Goal: Check status: Check status

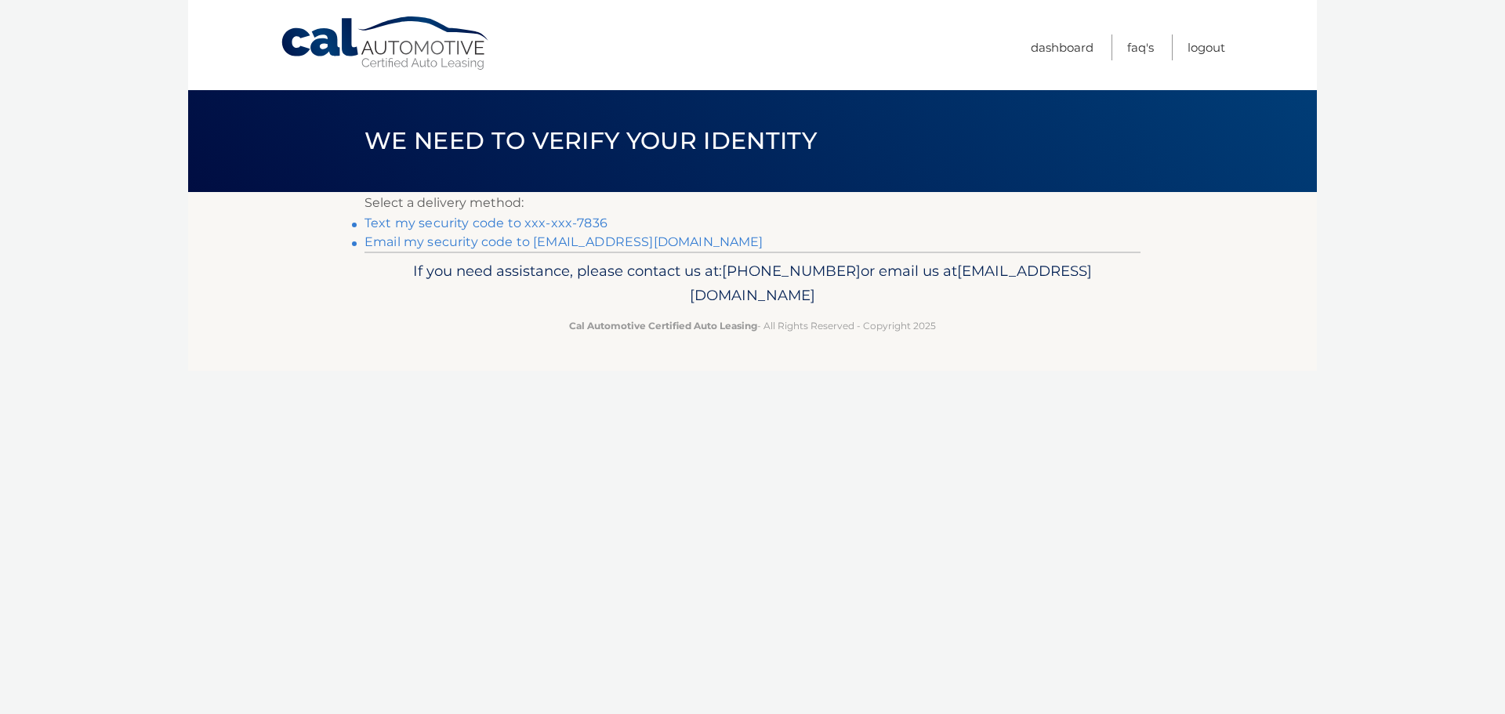
click at [576, 226] on link "Text my security code to xxx-xxx-7836" at bounding box center [485, 223] width 243 height 15
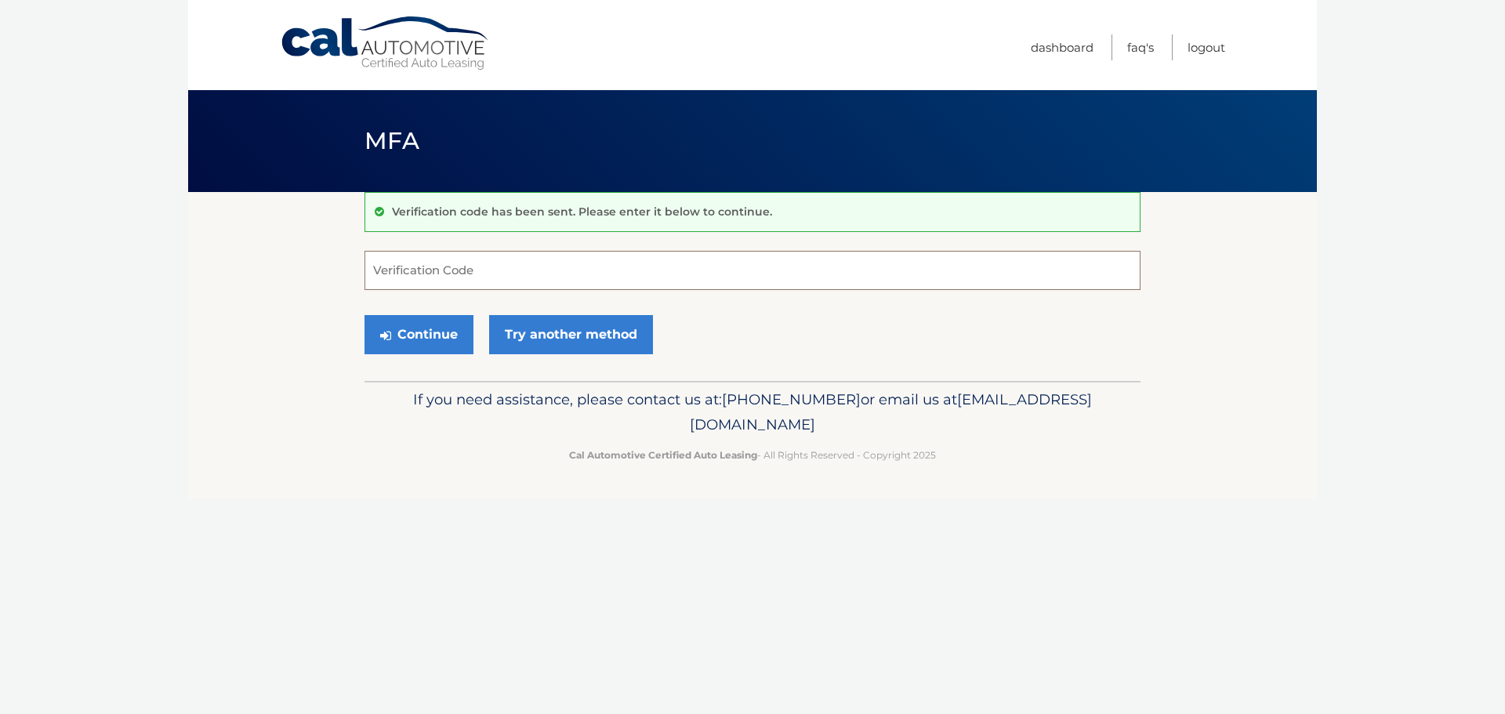
click at [560, 268] on input "Verification Code" at bounding box center [752, 270] width 776 height 39
type input "350016"
click at [364, 315] on button "Continue" at bounding box center [418, 334] width 109 height 39
click at [425, 346] on button "Continue" at bounding box center [418, 334] width 109 height 39
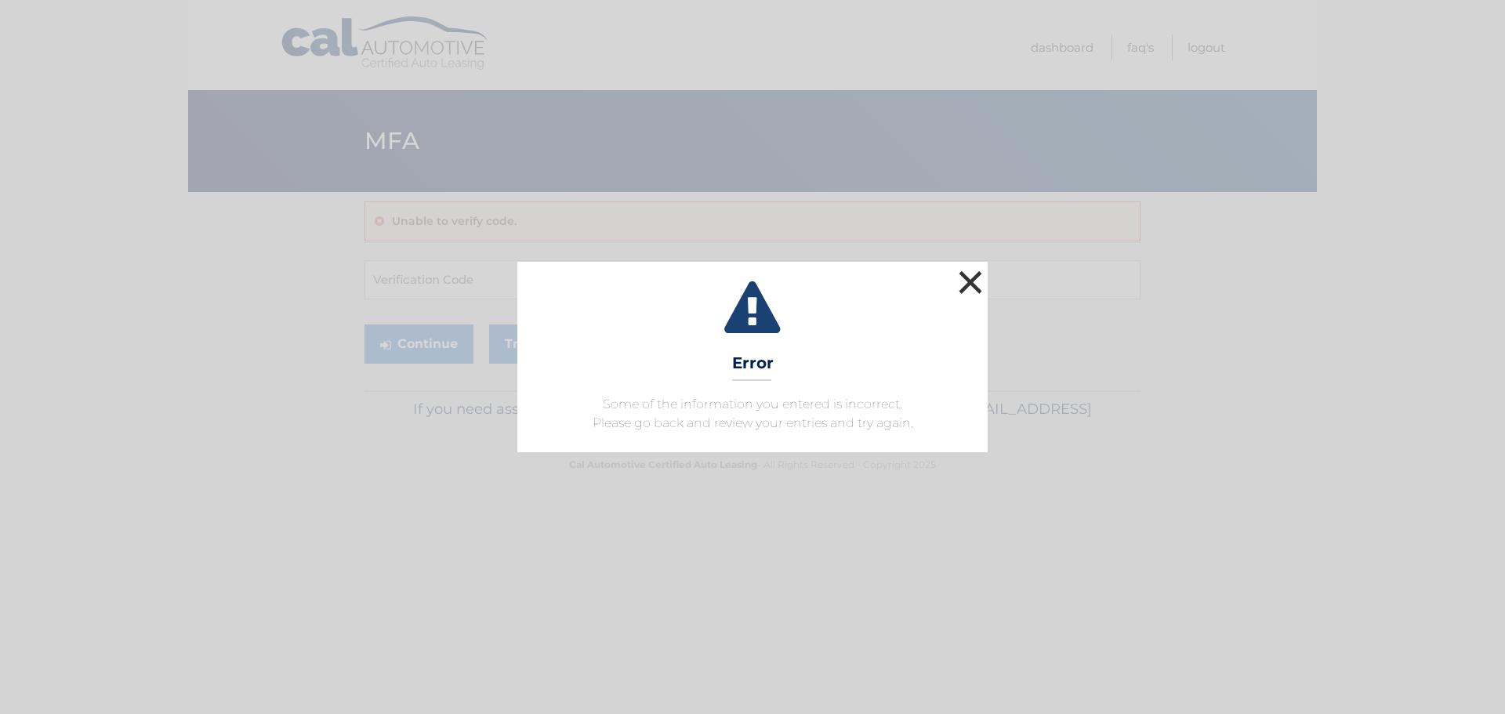
click at [974, 281] on button "×" at bounding box center [970, 281] width 31 height 31
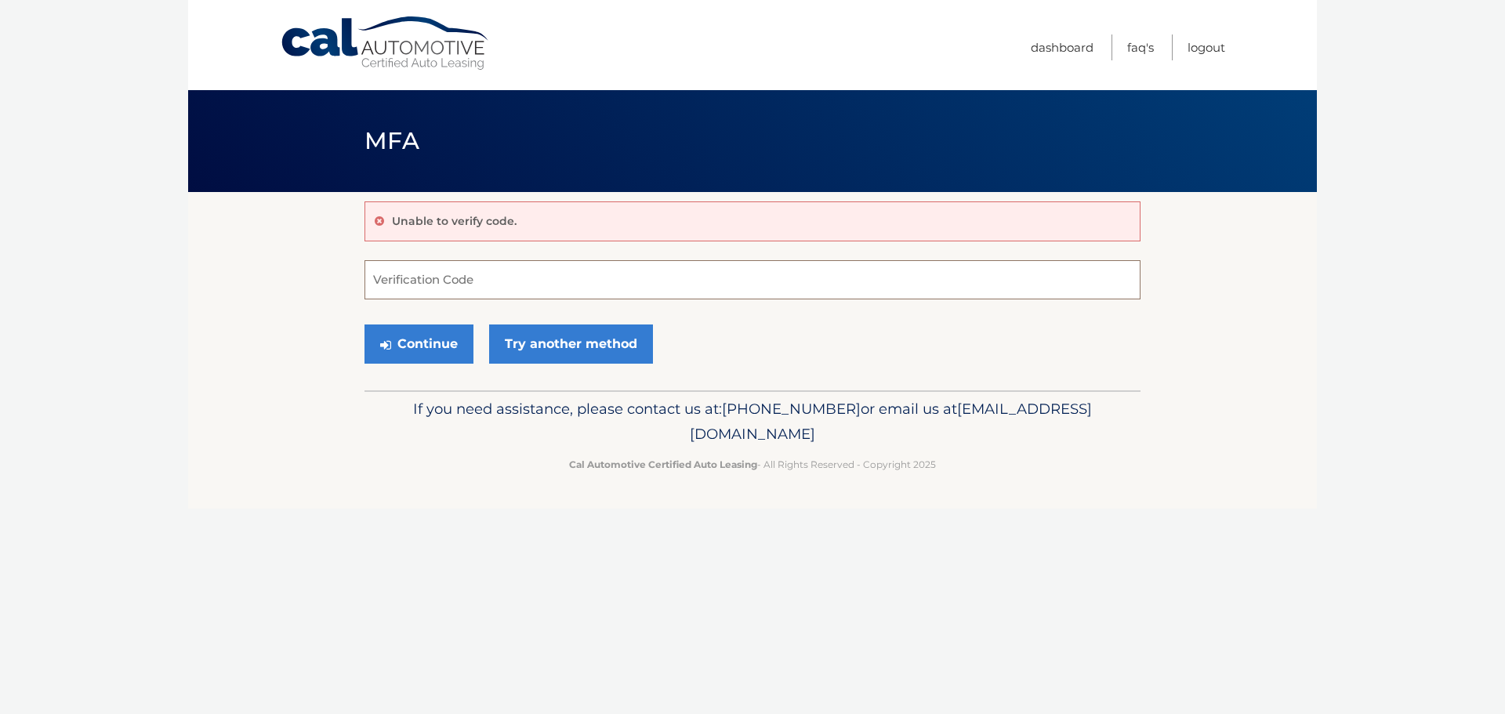
click at [633, 260] on input "Verification Code" at bounding box center [752, 279] width 776 height 39
type input "350016"
click at [364, 324] on button "Continue" at bounding box center [418, 343] width 109 height 39
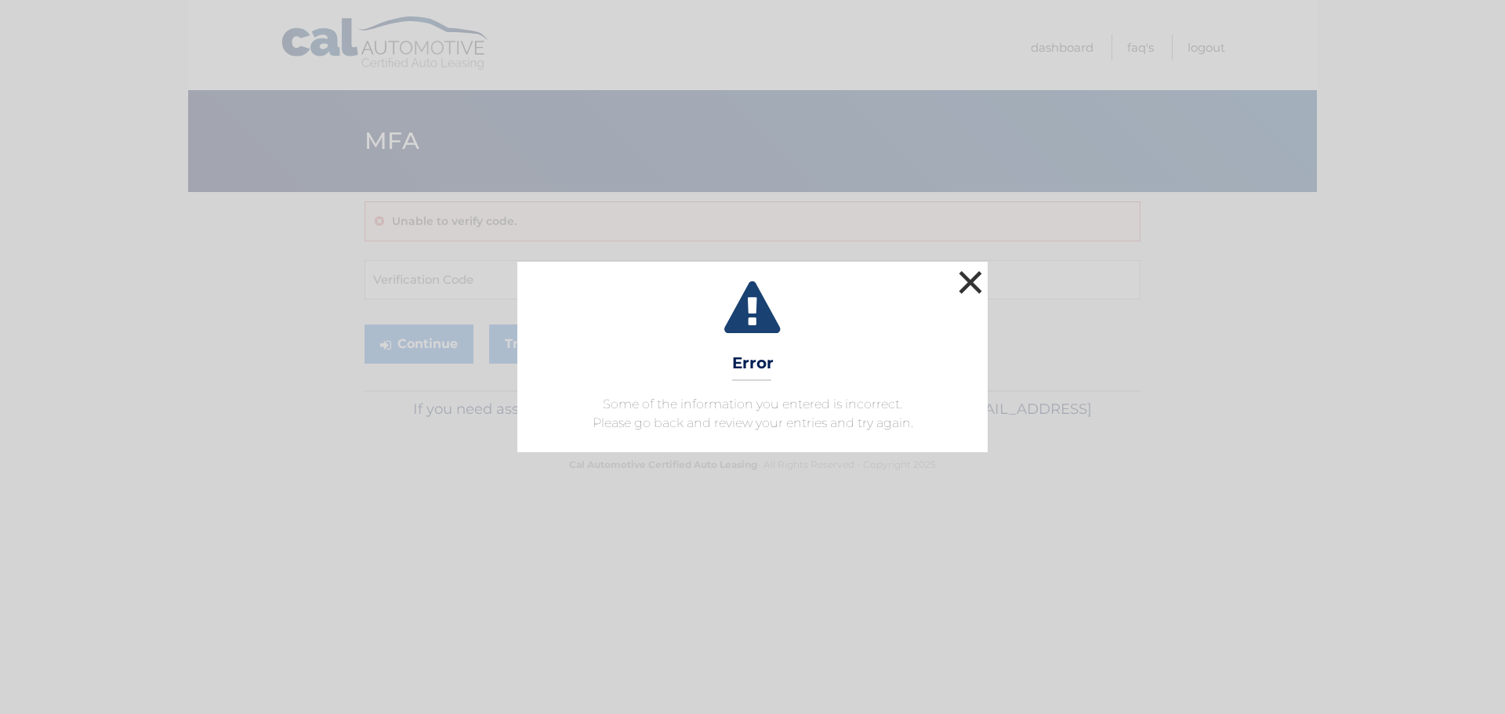
click at [974, 284] on button "×" at bounding box center [970, 281] width 31 height 31
